Goal: Find specific page/section: Locate a particular part of the current website

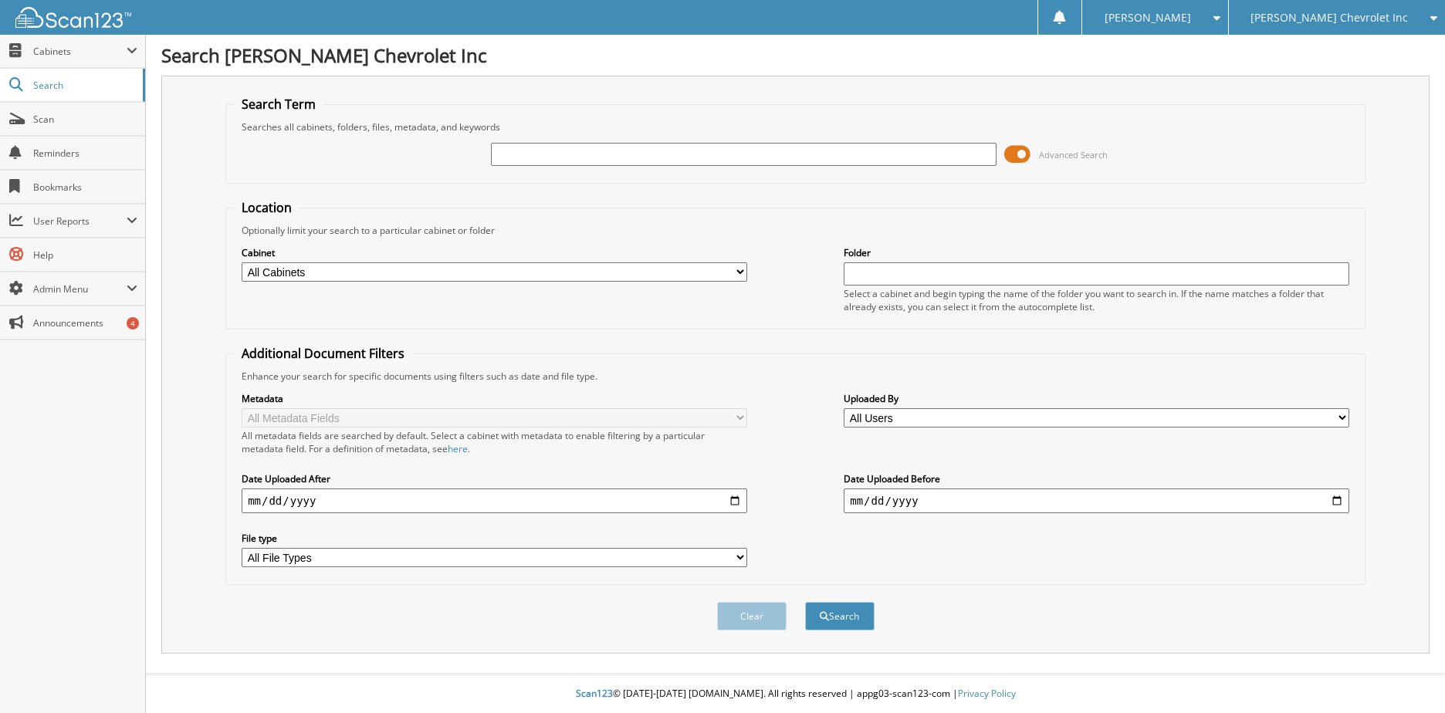
click at [709, 155] on input "text" at bounding box center [744, 154] width 506 height 23
type input "106612"
click at [805, 602] on button "Search" at bounding box center [839, 616] width 69 height 29
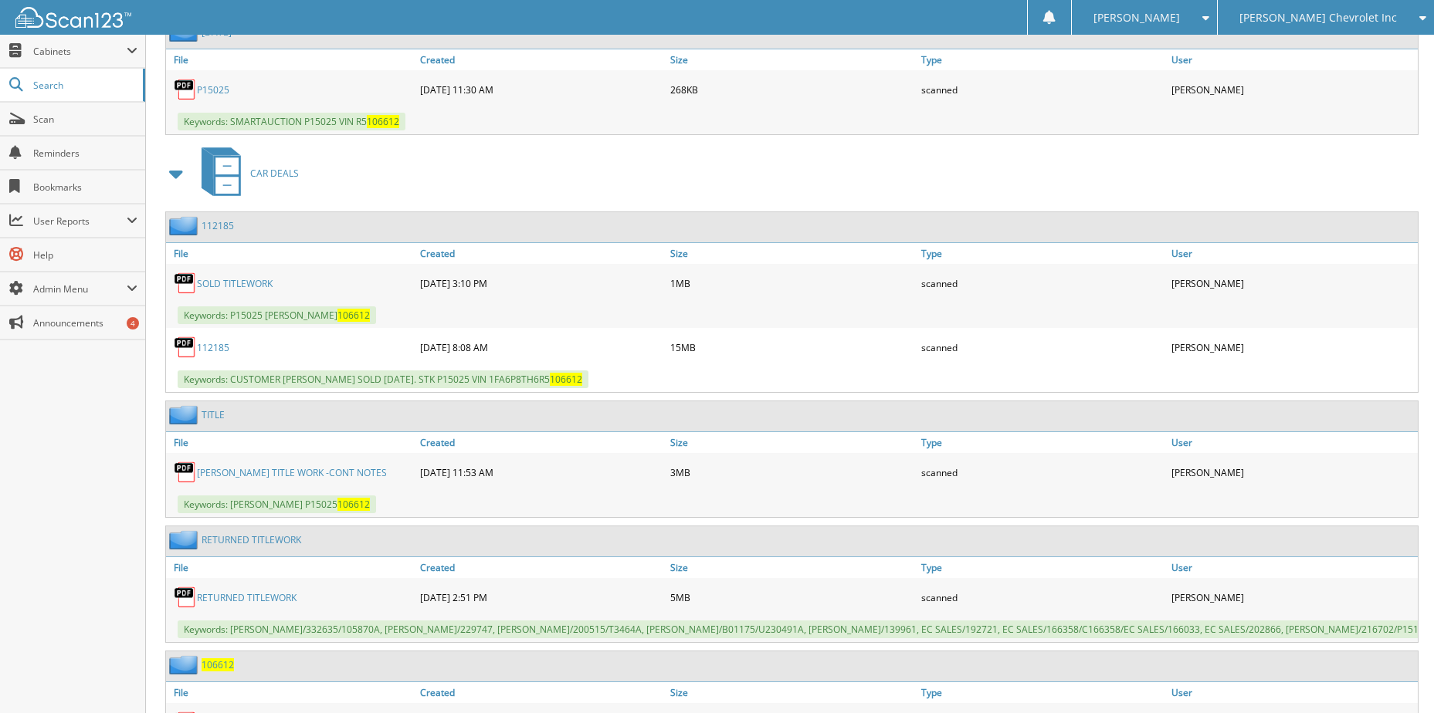
scroll to position [772, 0]
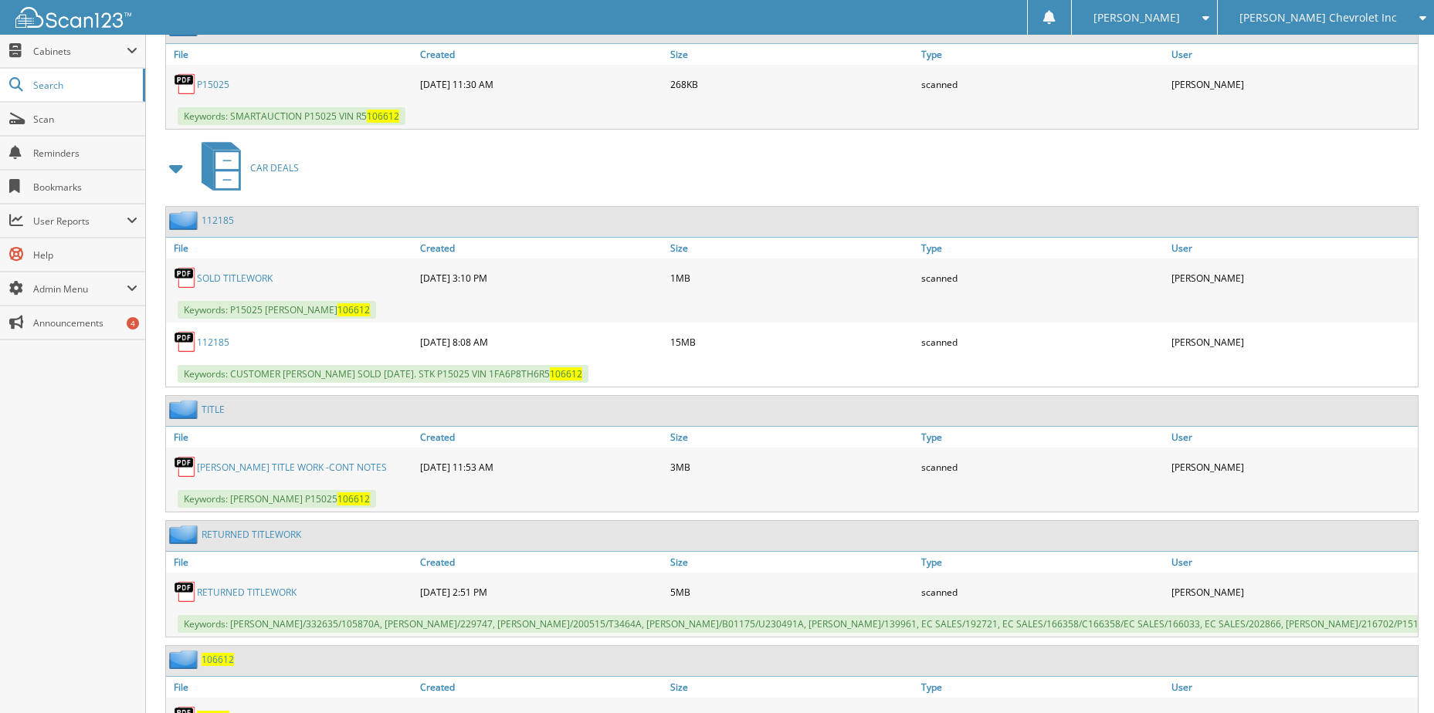
click at [286, 594] on link "RETURNED TITLEWORK" at bounding box center [247, 592] width 100 height 13
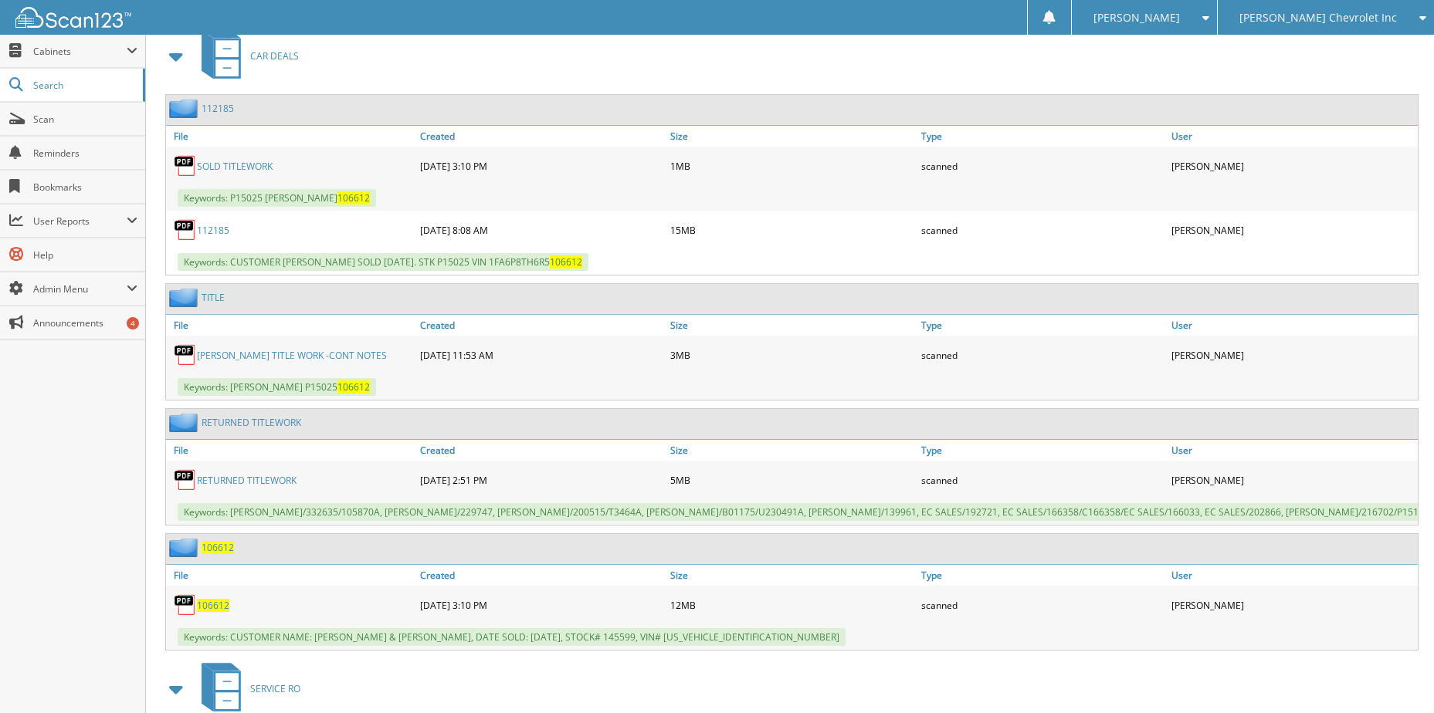
scroll to position [849, 0]
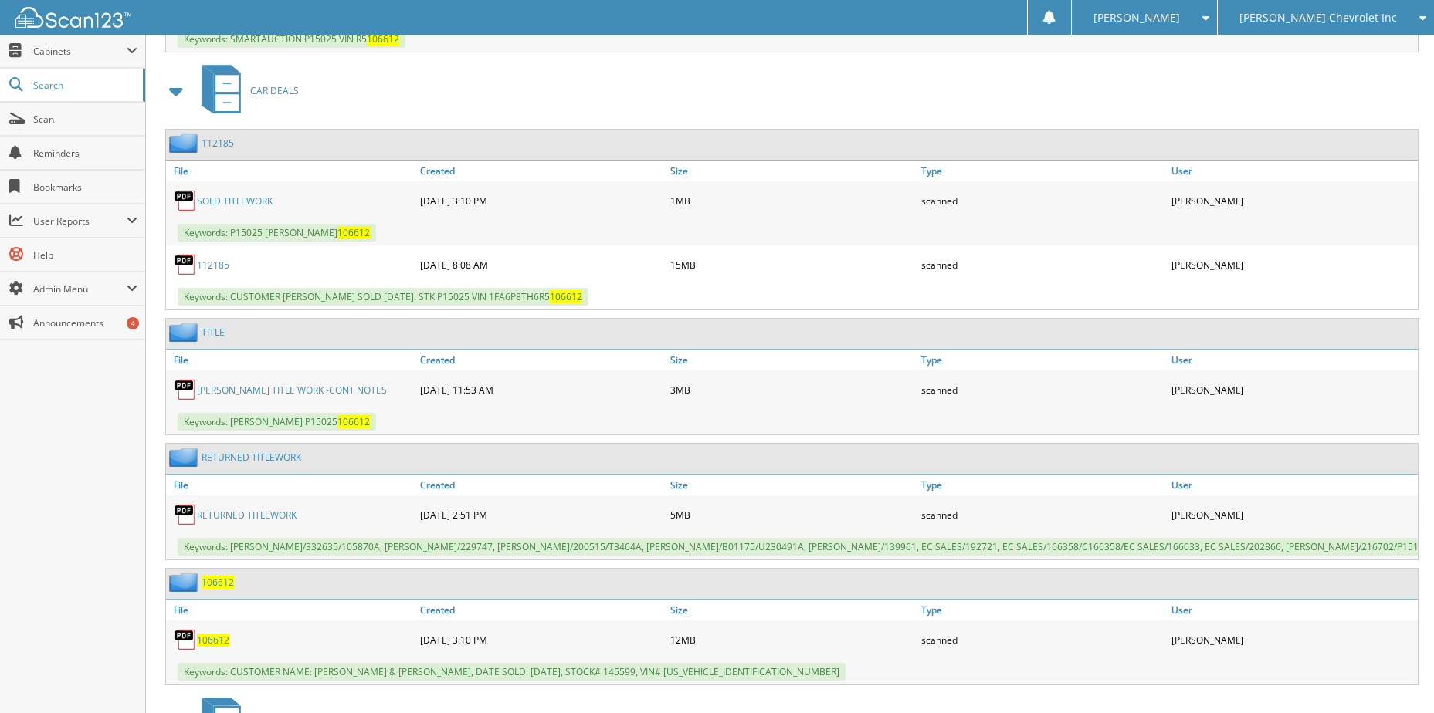
click at [252, 390] on link "SUTTON TITLE WORK -CONT NOTES" at bounding box center [292, 390] width 190 height 13
click at [242, 204] on link "SOLD TITLEWORK" at bounding box center [235, 201] width 76 height 13
